Goal: Entertainment & Leisure: Consume media (video, audio)

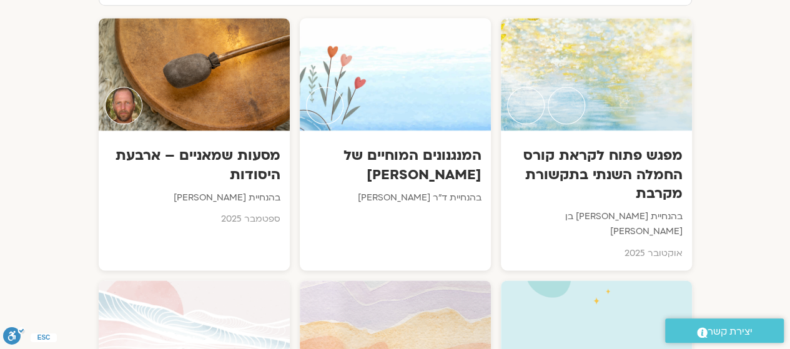
scroll to position [689, 0]
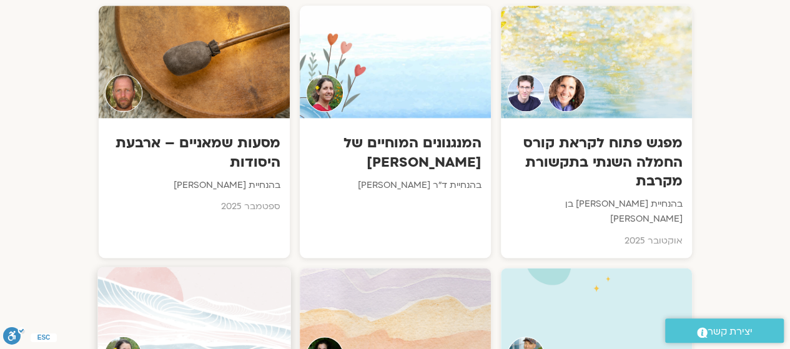
click at [216, 267] on div at bounding box center [193, 324] width 193 height 114
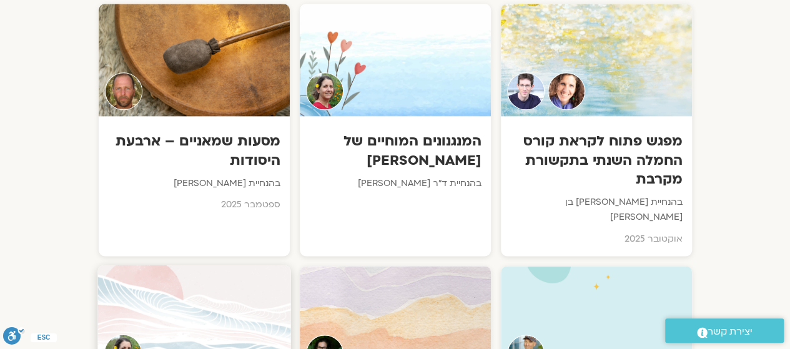
scroll to position [700, 0]
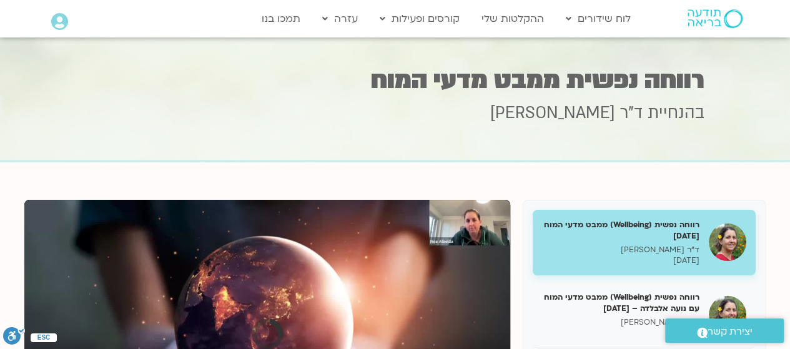
click at [285, 219] on div "Skip Ad play_arrow 0:00 volume_up Mute tune Resolution Auto slow_motion_video P…" at bounding box center [267, 336] width 486 height 273
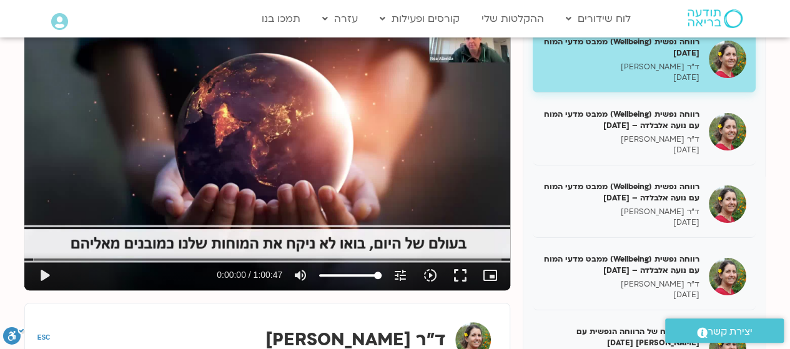
scroll to position [195, 0]
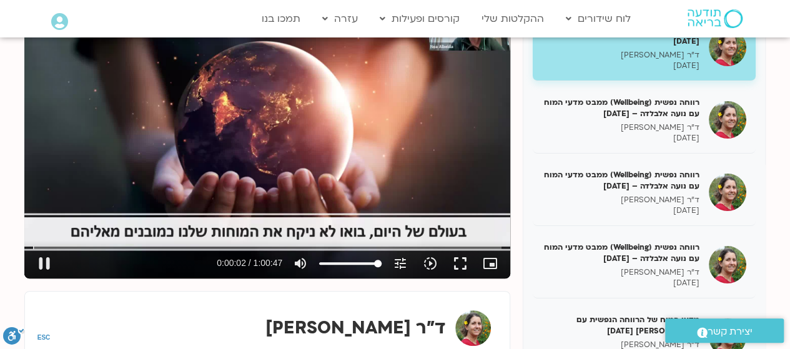
type input "2.838421"
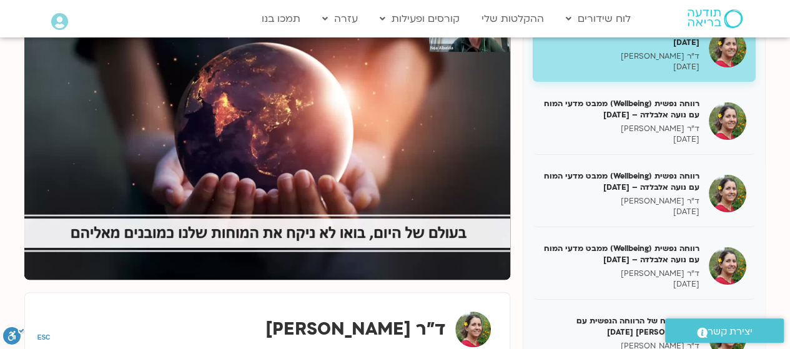
scroll to position [199, 0]
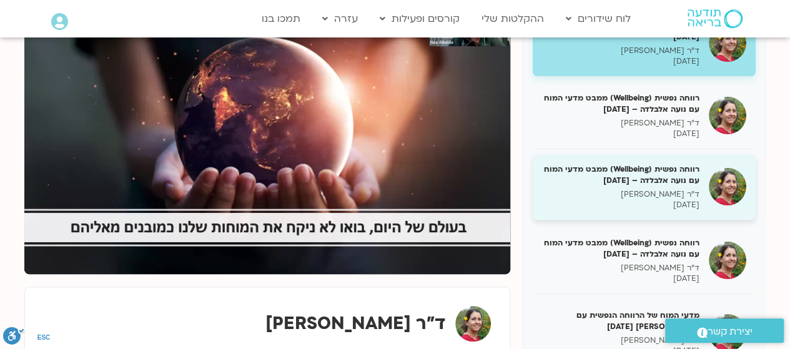
click at [614, 195] on p "ד"ר [PERSON_NAME]" at bounding box center [620, 194] width 157 height 11
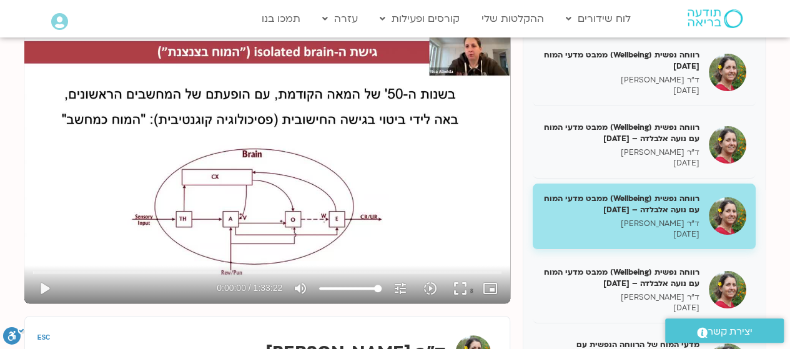
scroll to position [174, 0]
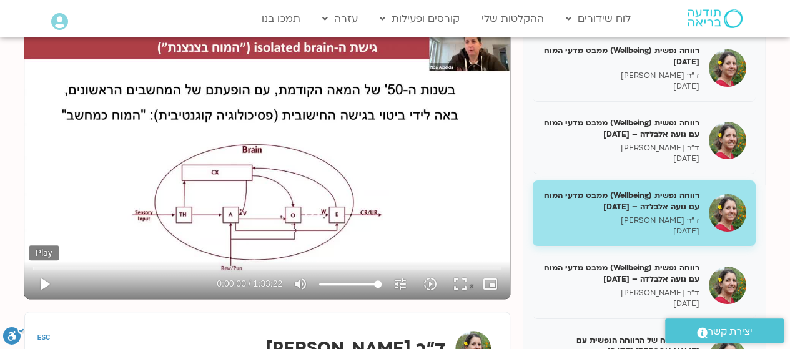
click at [44, 285] on button "play_arrow" at bounding box center [44, 284] width 30 height 30
click at [44, 268] on input "Seek" at bounding box center [267, 267] width 468 height 7
click at [47, 267] on input "Seek" at bounding box center [267, 267] width 468 height 7
click at [53, 269] on input "Seek" at bounding box center [267, 267] width 468 height 7
click at [49, 267] on input "Seek" at bounding box center [267, 267] width 468 height 7
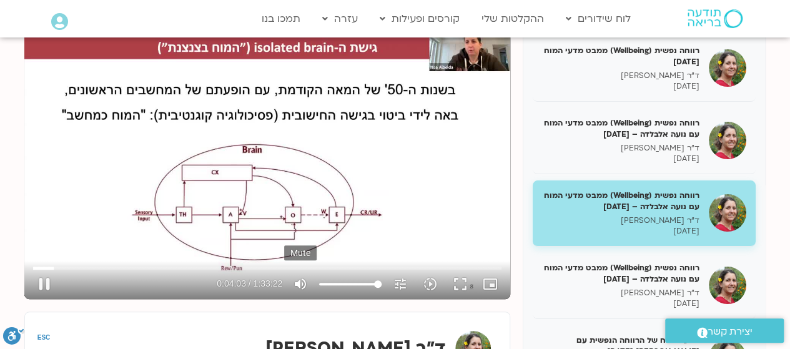
click at [305, 288] on icon "volume_up" at bounding box center [300, 284] width 15 height 15
type input "243.415511"
type input "0"
click at [305, 288] on icon "volume_off" at bounding box center [300, 284] width 15 height 15
type input "244.558541"
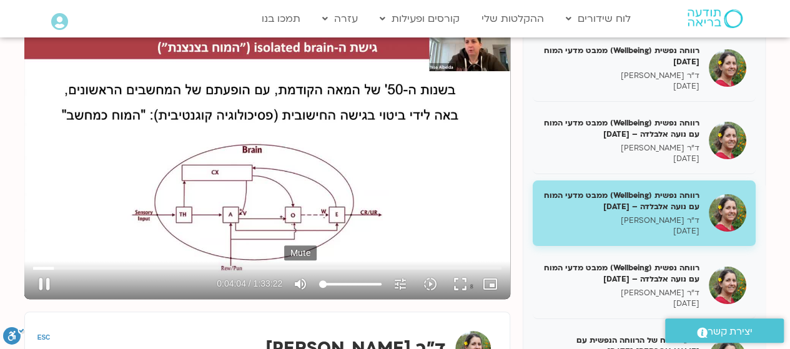
type input "100"
click at [302, 293] on button "volume_up Mute" at bounding box center [300, 284] width 30 height 30
type input "246.0152"
type input "0"
click at [303, 285] on icon "volume_off" at bounding box center [300, 284] width 15 height 15
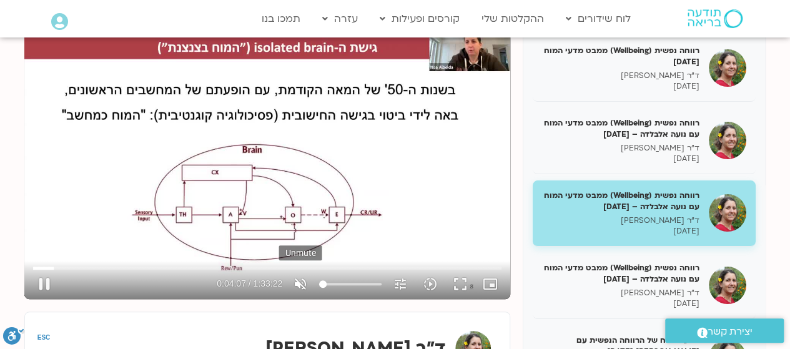
type input "247.185542"
type input "100"
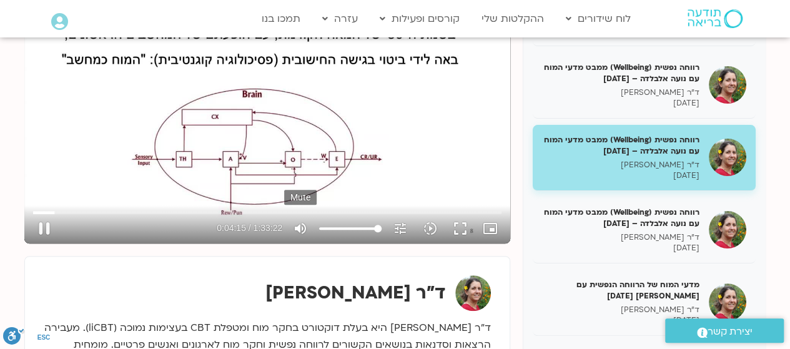
scroll to position [232, 0]
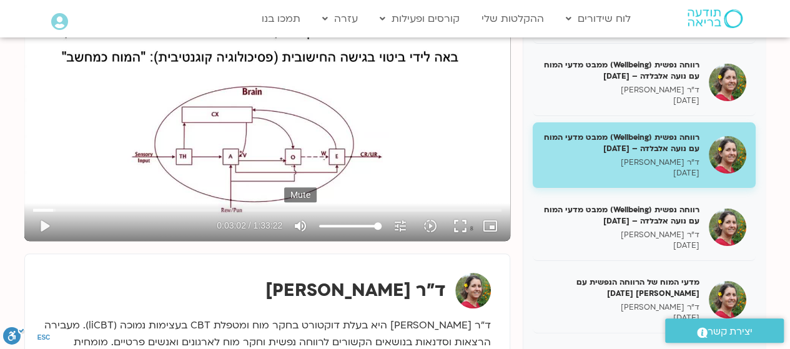
type input "213"
